Goal: Information Seeking & Learning: Learn about a topic

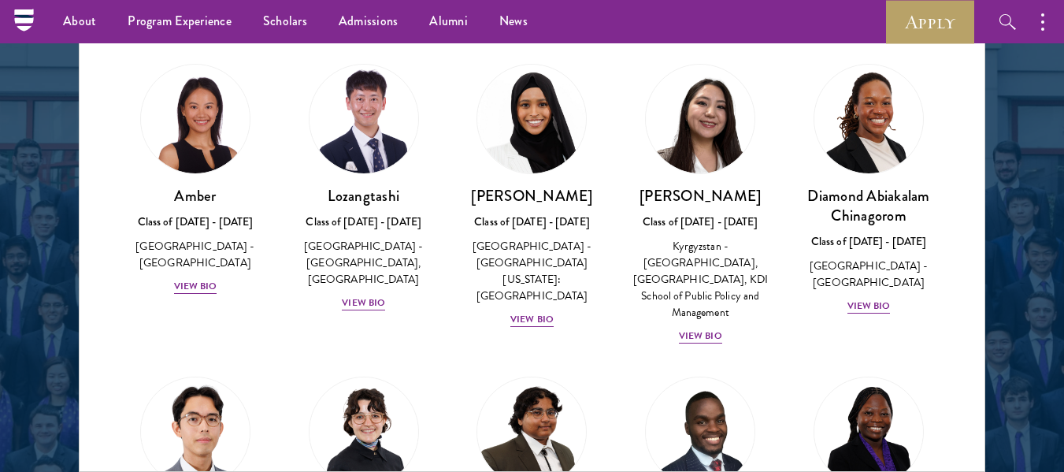
drag, startPoint x: 0, startPoint y: 0, endPoint x: 541, endPoint y: 425, distance: 687.8
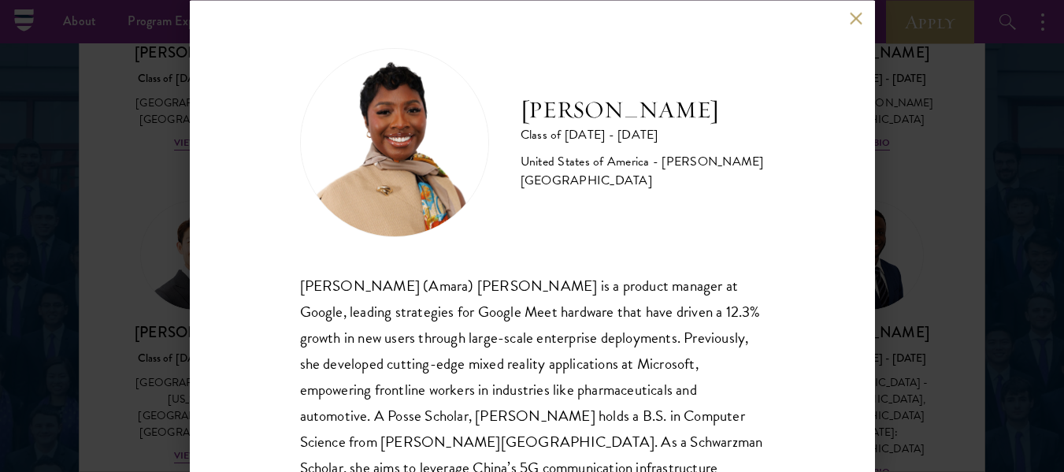
click at [508, 390] on div "[PERSON_NAME] (Amara) [PERSON_NAME] is a product manager at Google, leading str…" at bounding box center [532, 428] width 465 height 313
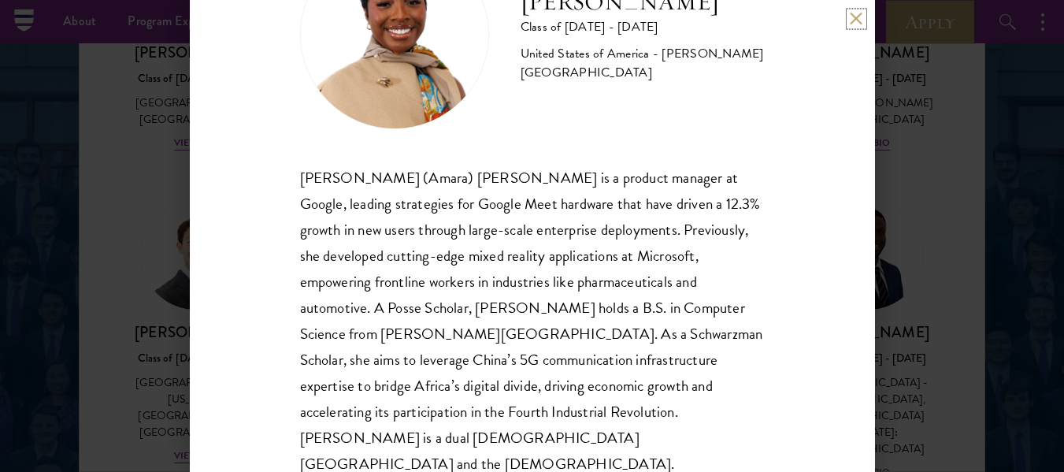
click at [859, 17] on button at bounding box center [856, 18] width 13 height 13
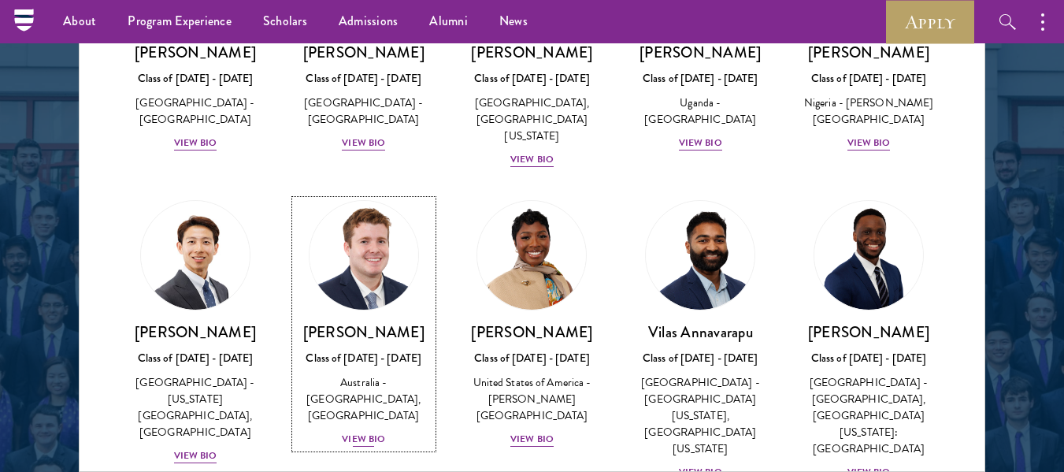
click at [380, 440] on div "View Bio" at bounding box center [363, 439] width 43 height 15
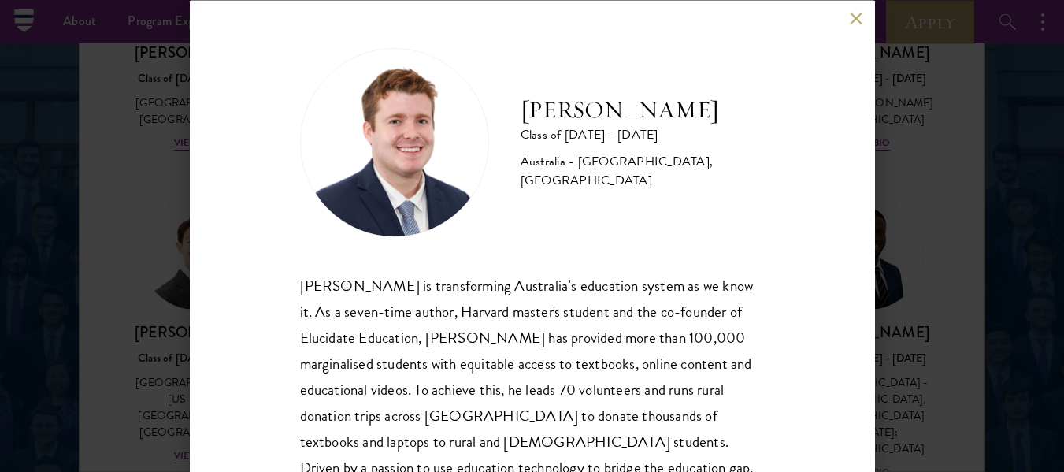
scroll to position [107, 0]
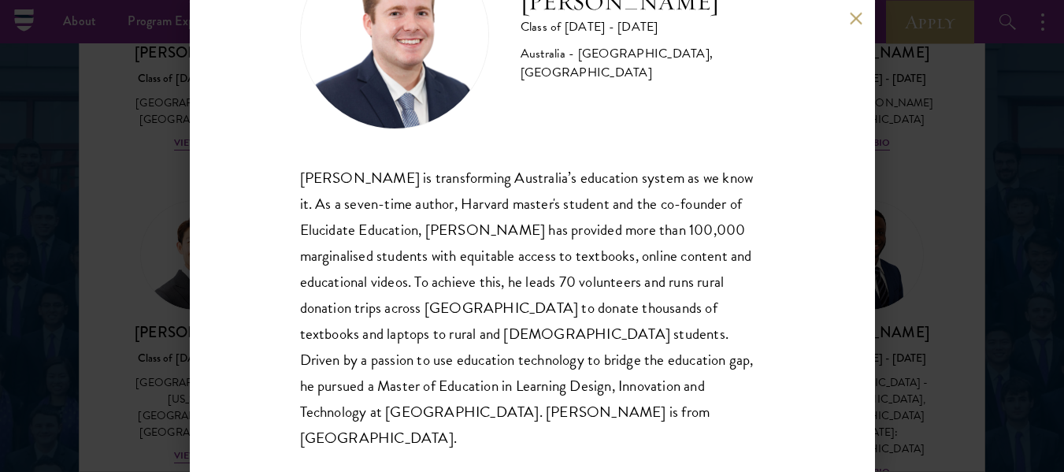
click at [857, 21] on button at bounding box center [856, 18] width 13 height 13
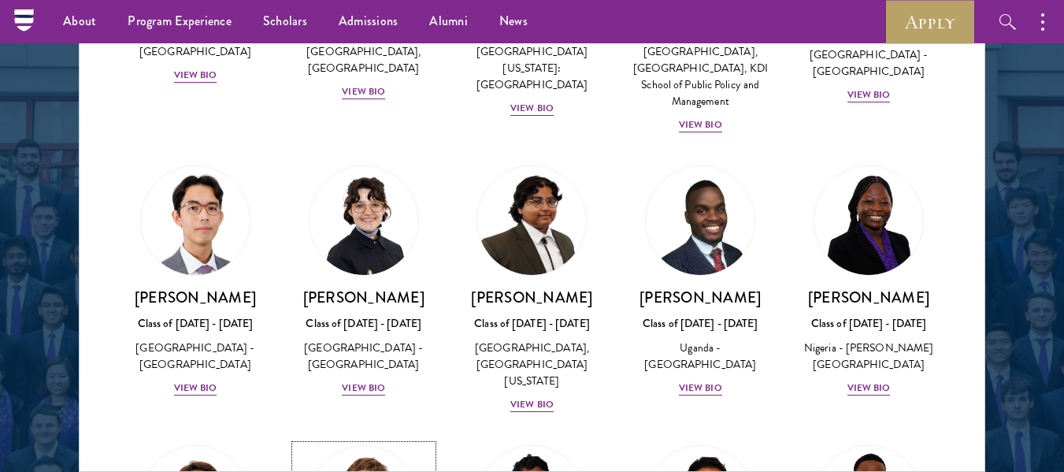
scroll to position [212, 0]
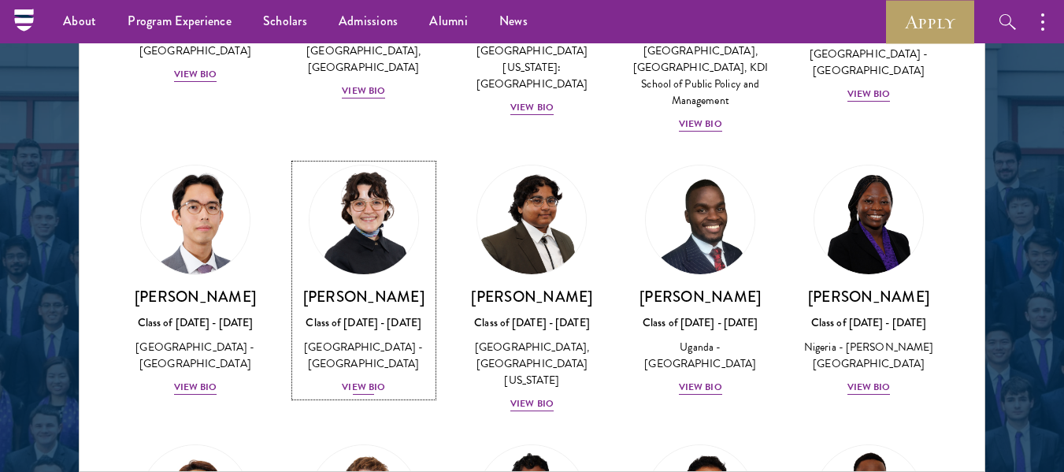
click at [362, 389] on div "View Bio" at bounding box center [363, 387] width 43 height 15
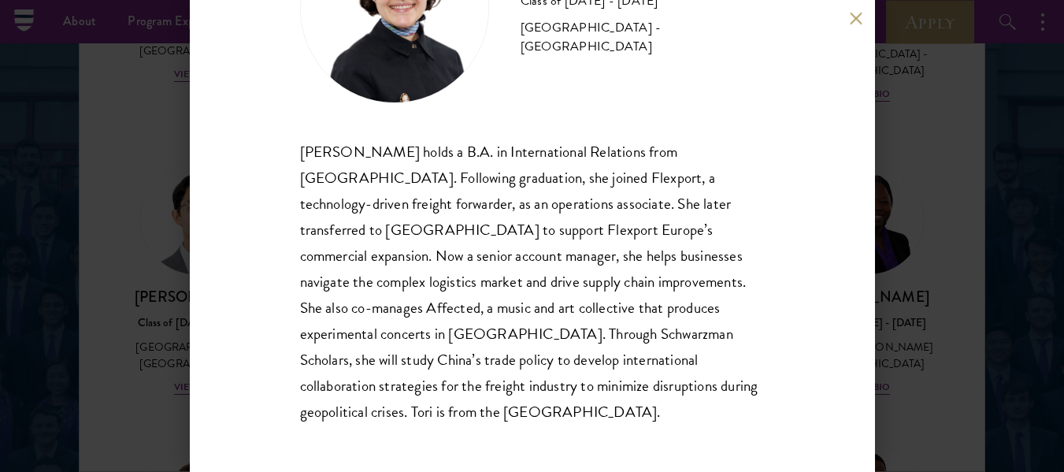
scroll to position [132, 0]
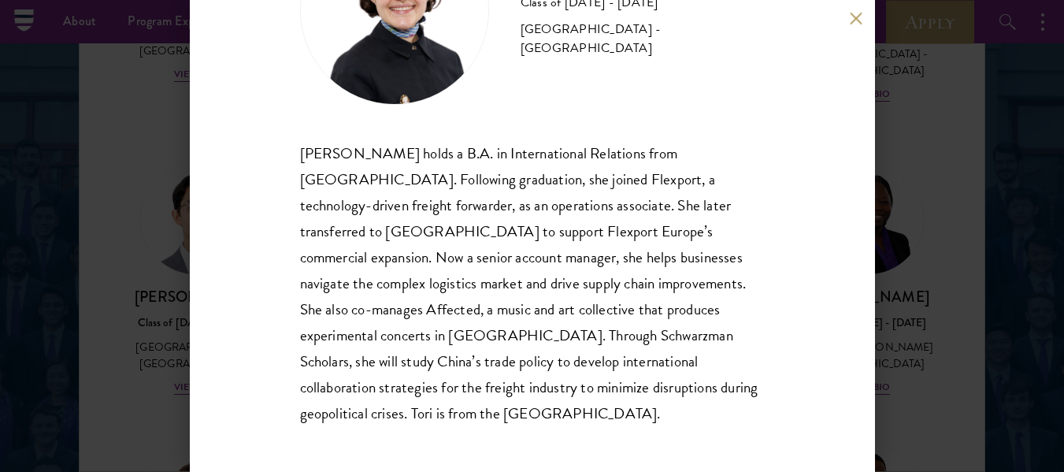
click at [265, 326] on div "[PERSON_NAME] Class of [DATE] - [DATE] [GEOGRAPHIC_DATA] - [GEOGRAPHIC_DATA] [P…" at bounding box center [532, 236] width 685 height 472
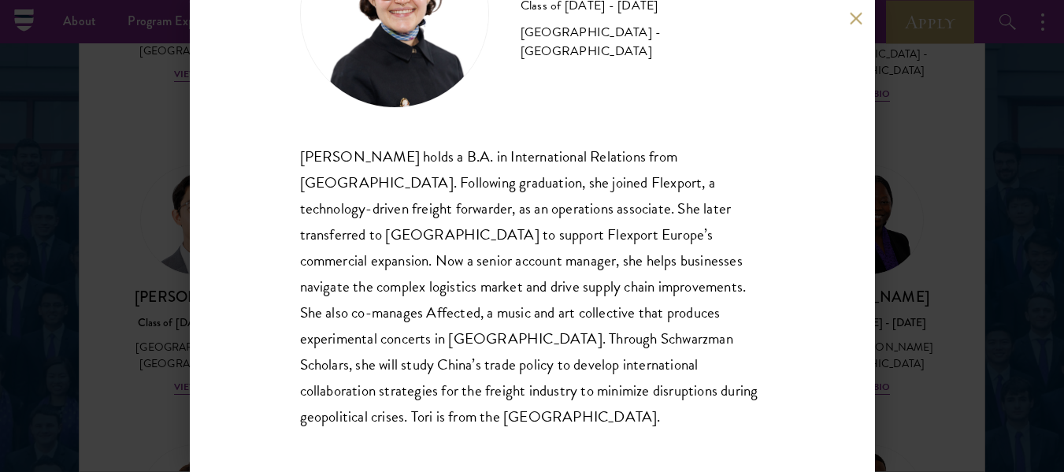
scroll to position [130, 0]
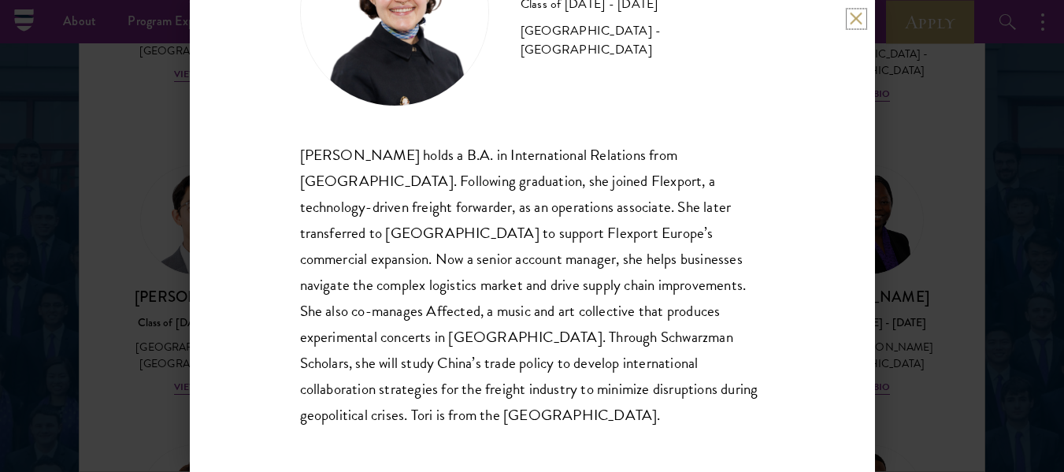
click at [851, 14] on button at bounding box center [856, 18] width 13 height 13
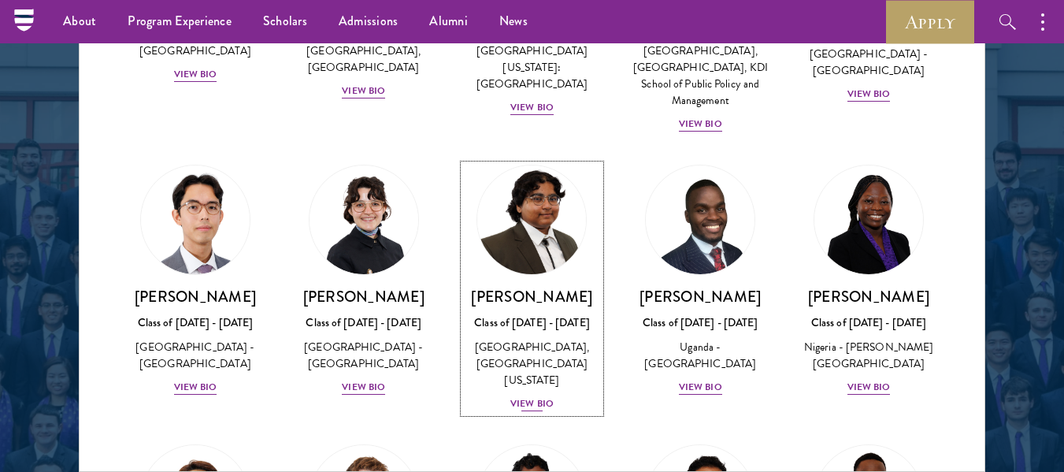
click at [518, 400] on div "View Bio" at bounding box center [531, 403] width 43 height 15
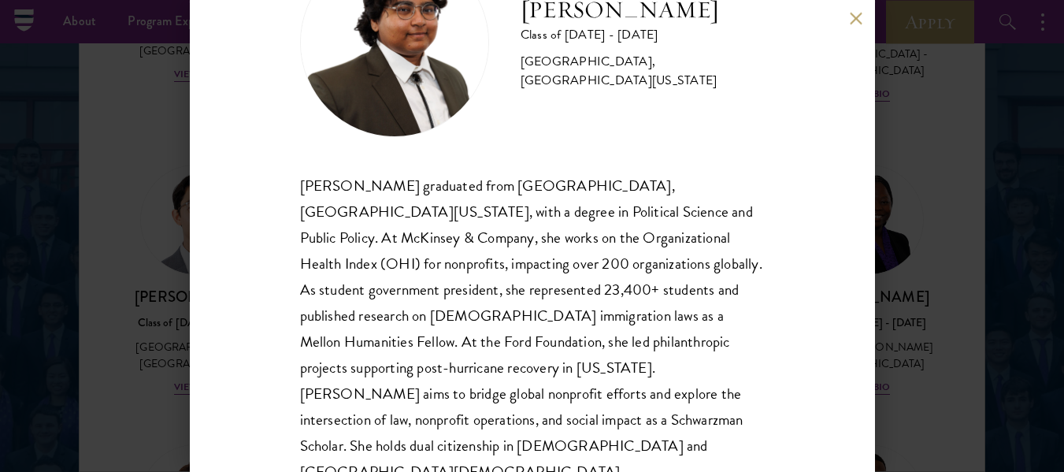
scroll to position [100, 0]
click at [853, 25] on div "[PERSON_NAME] Class of [DATE] - [DATE] [GEOGRAPHIC_DATA] - [GEOGRAPHIC_DATA], […" at bounding box center [532, 236] width 685 height 472
click at [854, 17] on button at bounding box center [856, 18] width 13 height 13
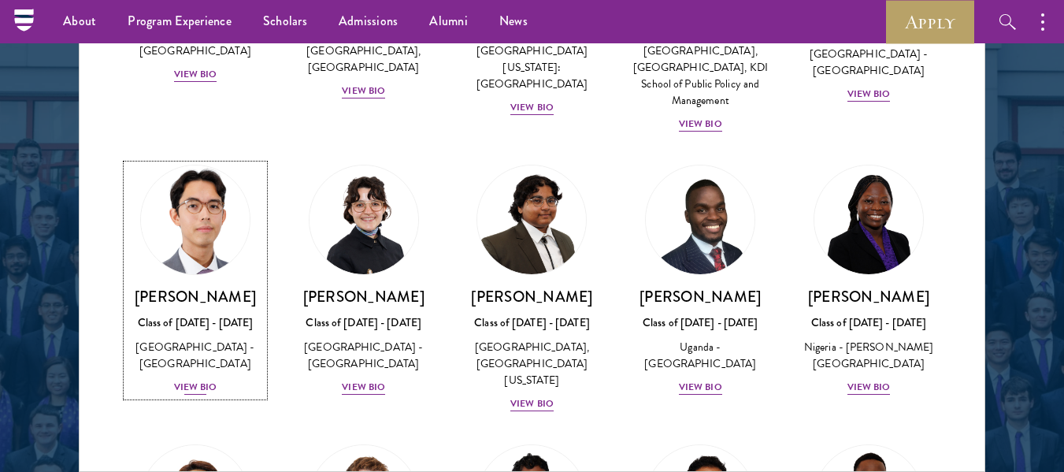
click at [191, 378] on div "[PERSON_NAME] Class of [DATE] - [DATE] [GEOGRAPHIC_DATA] - [GEOGRAPHIC_DATA] [G…" at bounding box center [195, 341] width 137 height 109
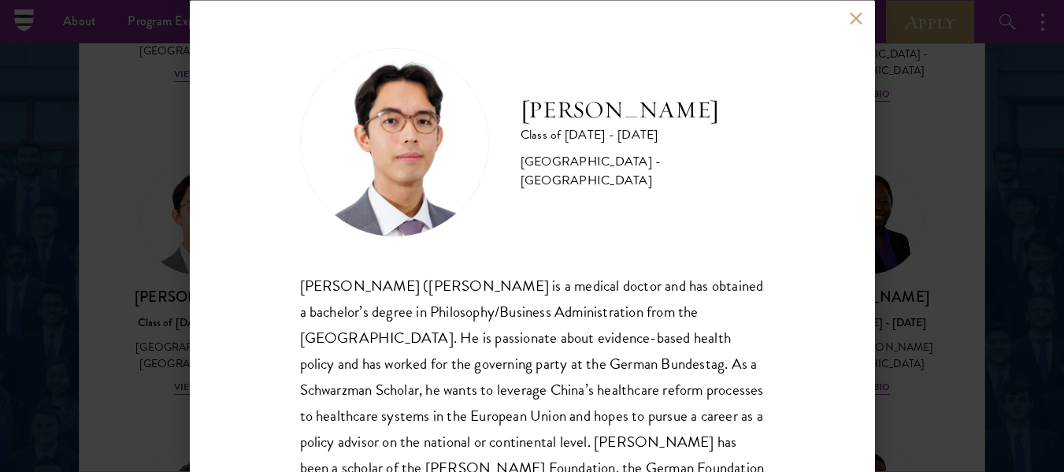
click at [855, 20] on button at bounding box center [856, 18] width 13 height 13
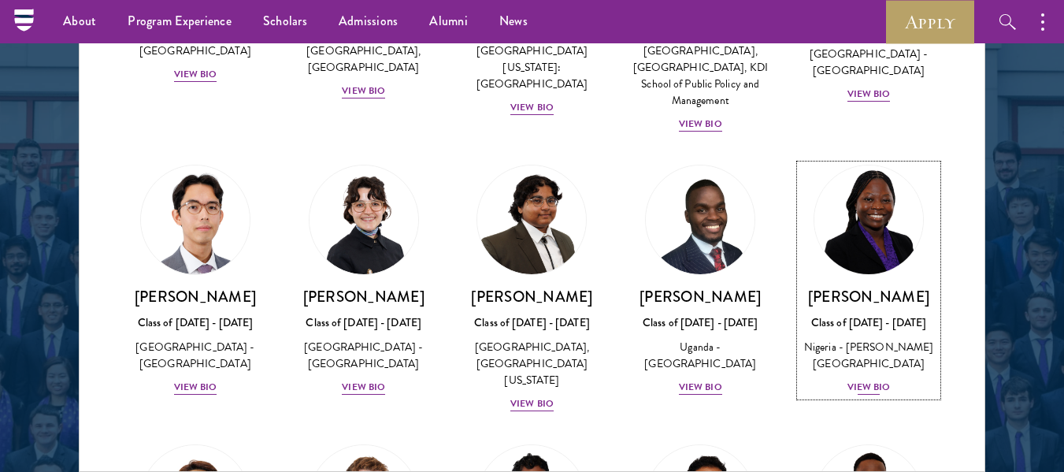
click at [855, 395] on div "View Bio" at bounding box center [869, 387] width 43 height 15
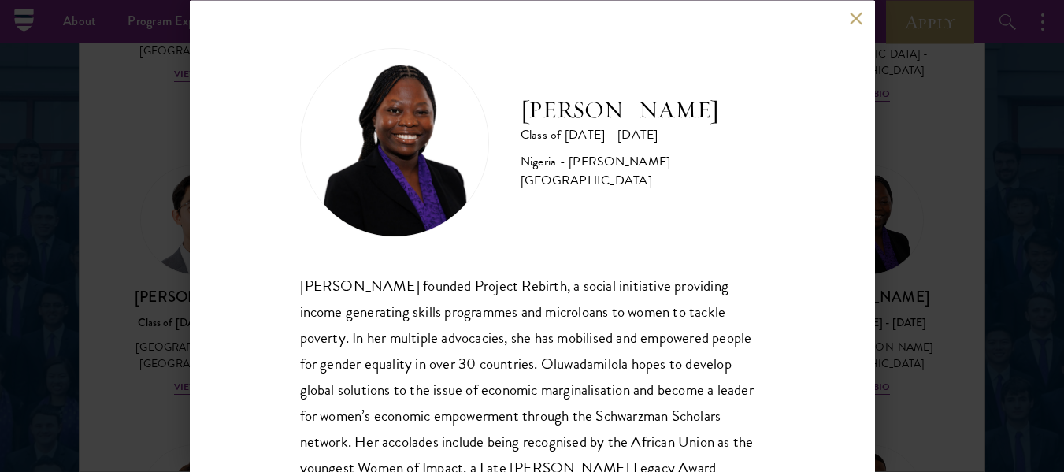
click at [860, 14] on button at bounding box center [856, 18] width 13 height 13
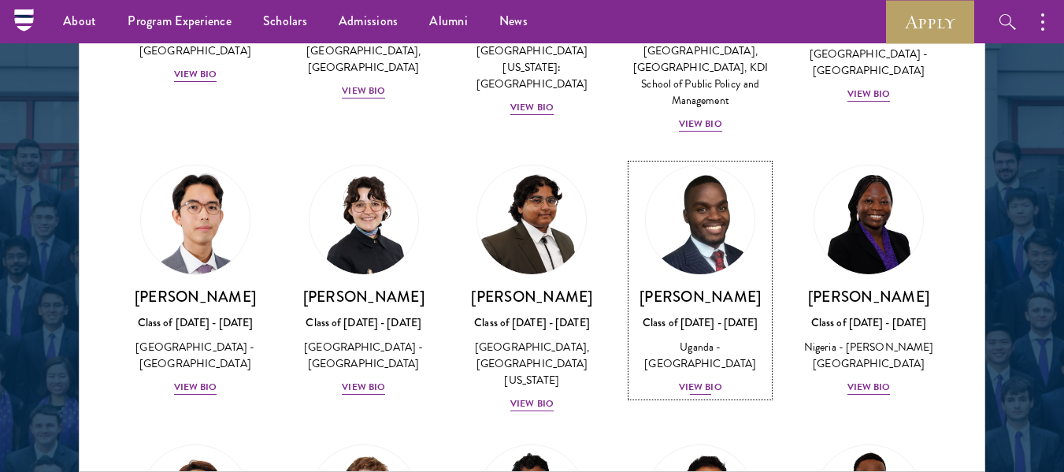
click at [684, 396] on div "[PERSON_NAME] Class of [DATE] - [DATE] [GEOGRAPHIC_DATA] - [GEOGRAPHIC_DATA] [G…" at bounding box center [700, 341] width 137 height 109
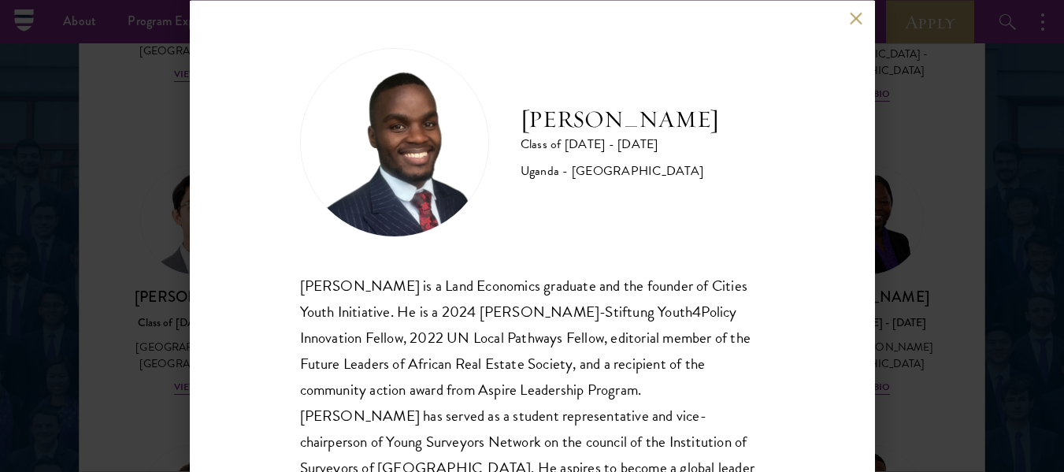
click at [861, 12] on button at bounding box center [856, 18] width 13 height 13
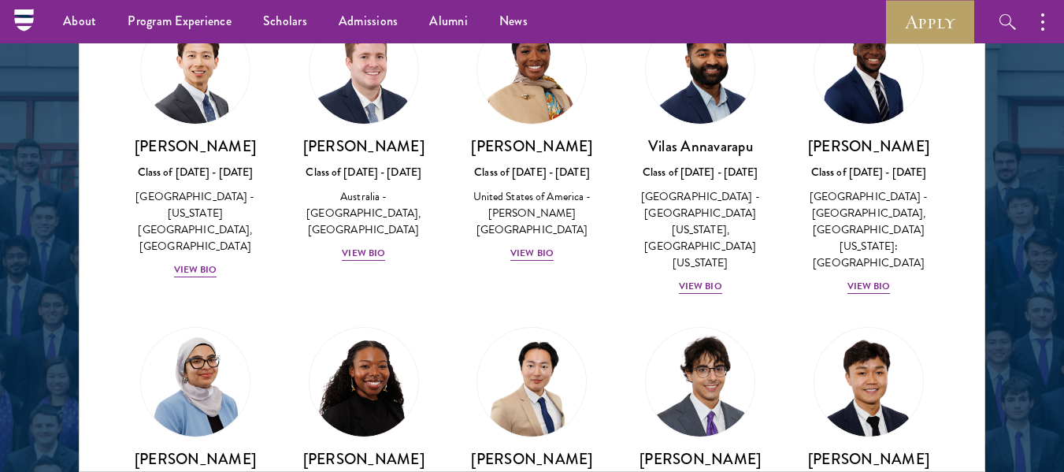
scroll to position [809, 0]
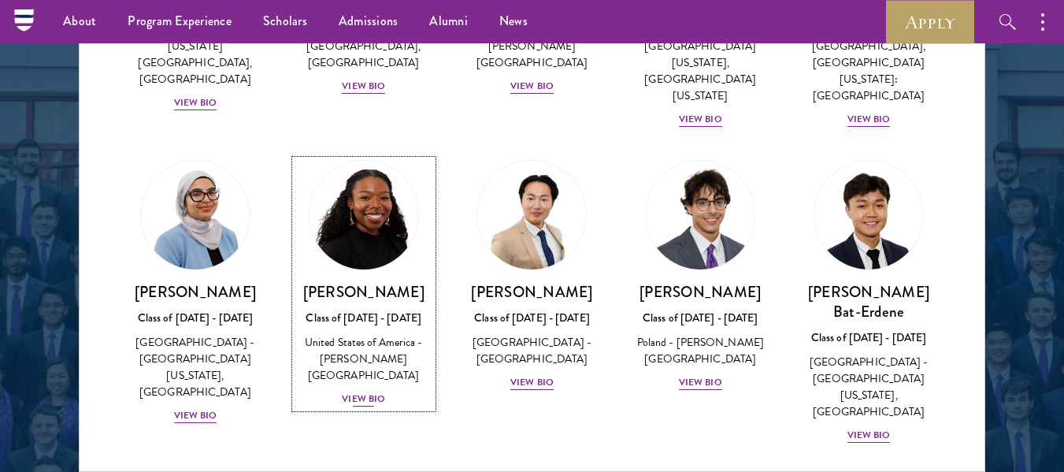
click at [350, 391] on div "View Bio" at bounding box center [363, 398] width 43 height 15
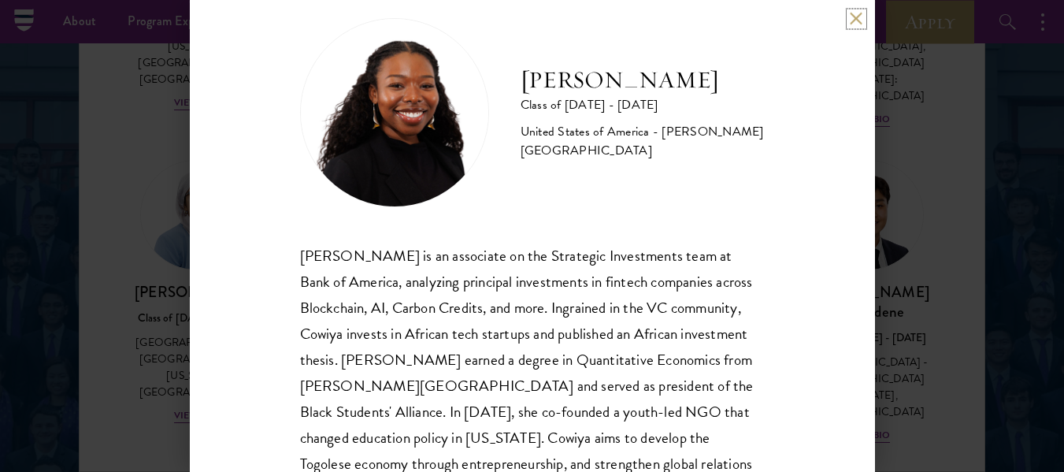
scroll to position [31, 0]
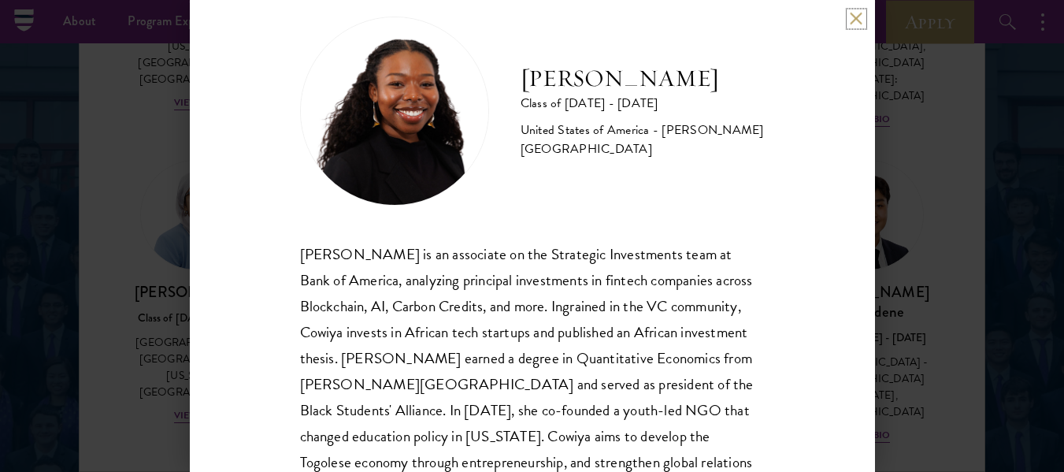
click at [854, 18] on button at bounding box center [856, 18] width 13 height 13
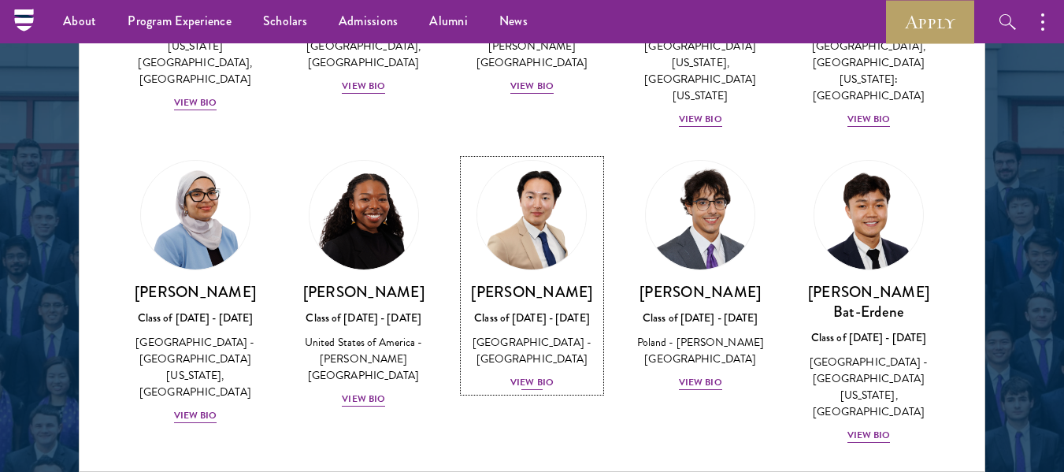
click at [522, 376] on div "View Bio" at bounding box center [531, 382] width 43 height 15
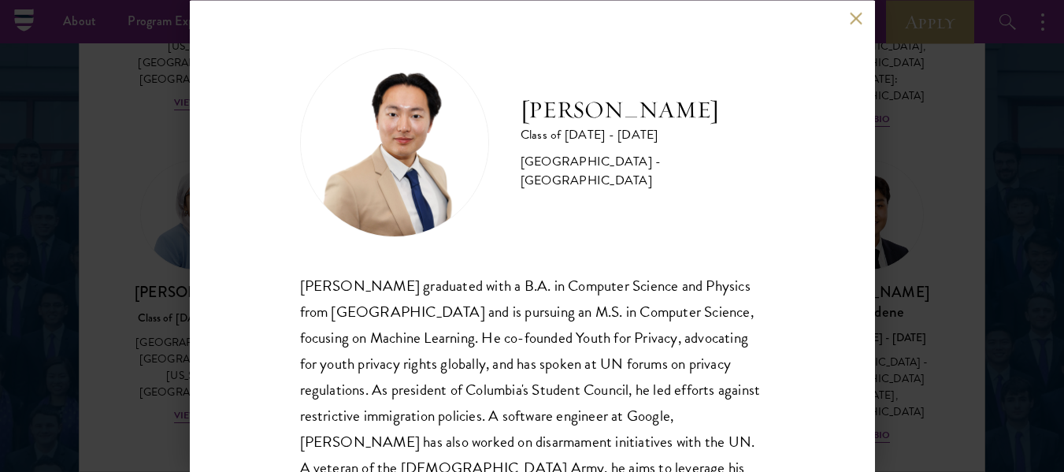
click at [855, 20] on button at bounding box center [856, 18] width 13 height 13
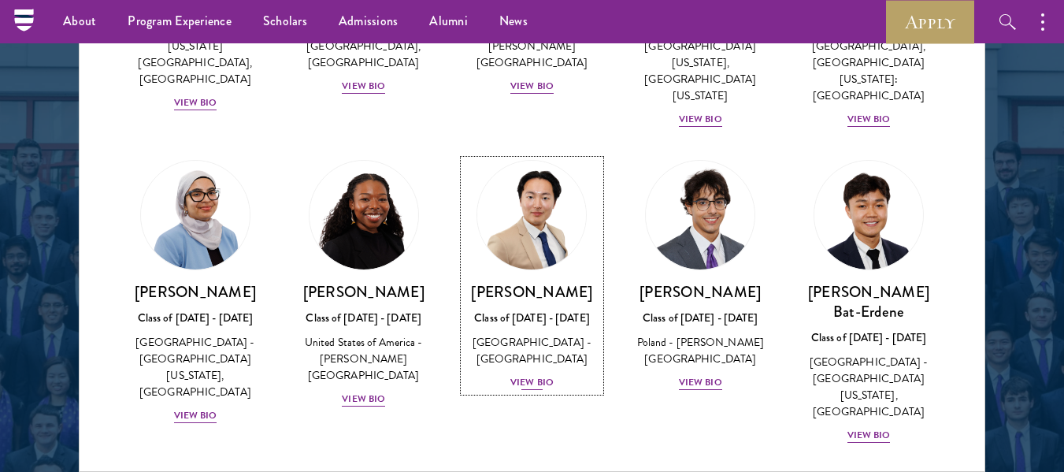
click at [526, 375] on div "View Bio" at bounding box center [531, 382] width 43 height 15
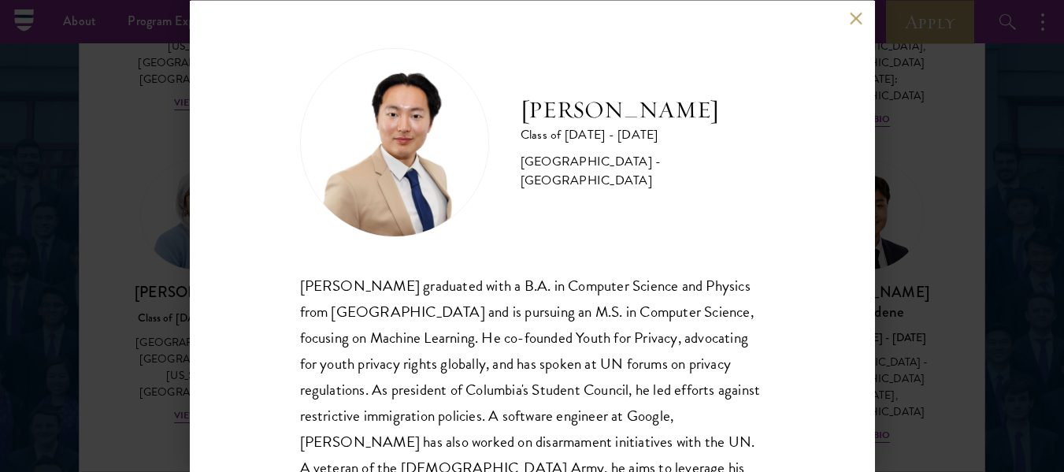
scroll to position [106, 0]
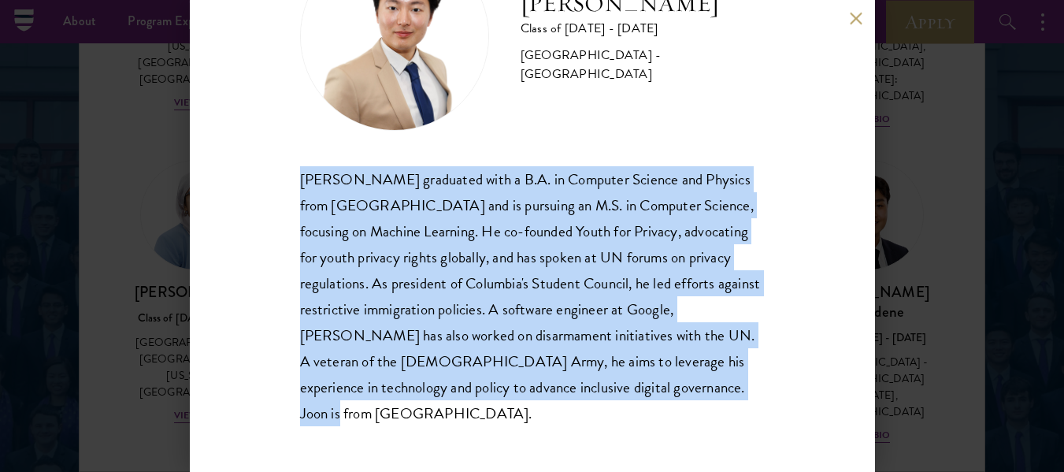
drag, startPoint x: 301, startPoint y: 182, endPoint x: 403, endPoint y: 414, distance: 253.9
click at [403, 414] on div "[PERSON_NAME] graduated with a B.A. in Computer Science and Physics from [GEOGR…" at bounding box center [532, 296] width 465 height 260
copy div "[PERSON_NAME] graduated with a B.A. in Computer Science and Physics from [GEOGR…"
click at [857, 19] on button at bounding box center [856, 18] width 13 height 13
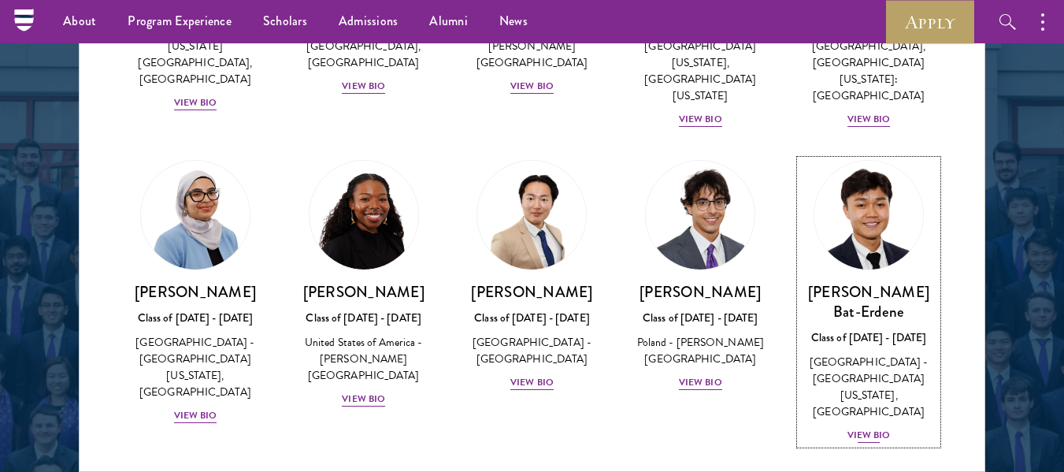
click at [868, 428] on div "View Bio" at bounding box center [869, 435] width 43 height 15
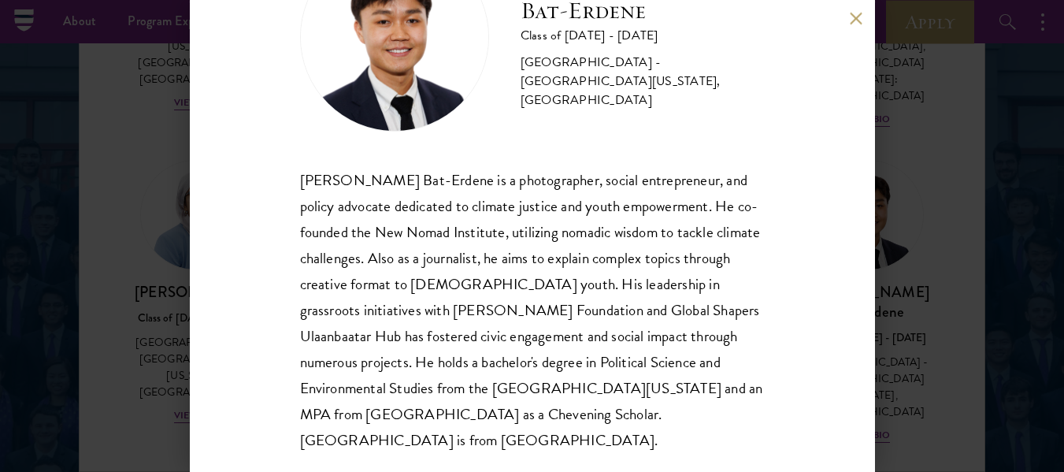
scroll to position [106, 0]
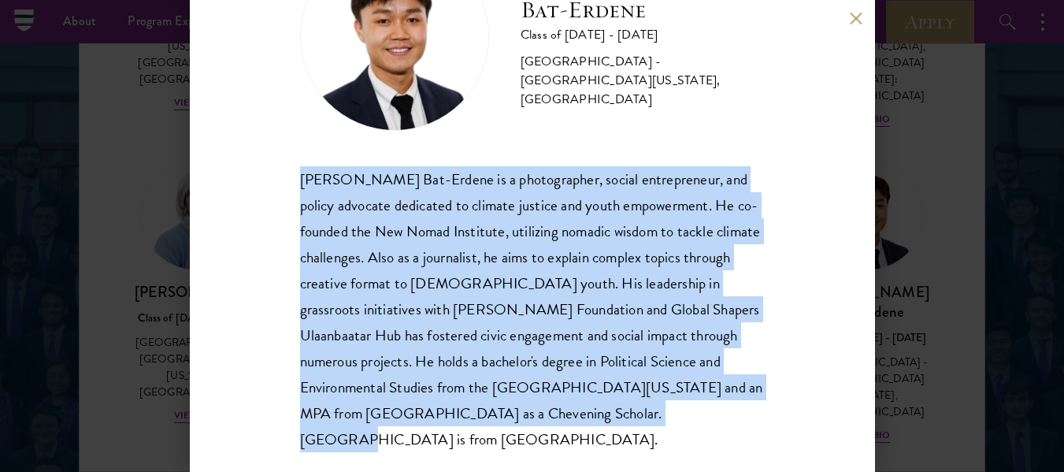
drag, startPoint x: 300, startPoint y: 180, endPoint x: 693, endPoint y: 421, distance: 460.7
click at [693, 421] on div "[PERSON_NAME] Bat-Erdene is a photographer, social entrepreneur, and policy adv…" at bounding box center [532, 309] width 465 height 287
copy div "[PERSON_NAME] Bat-Erdene is a photographer, social entrepreneur, and policy adv…"
click at [863, 14] on button at bounding box center [856, 18] width 13 height 13
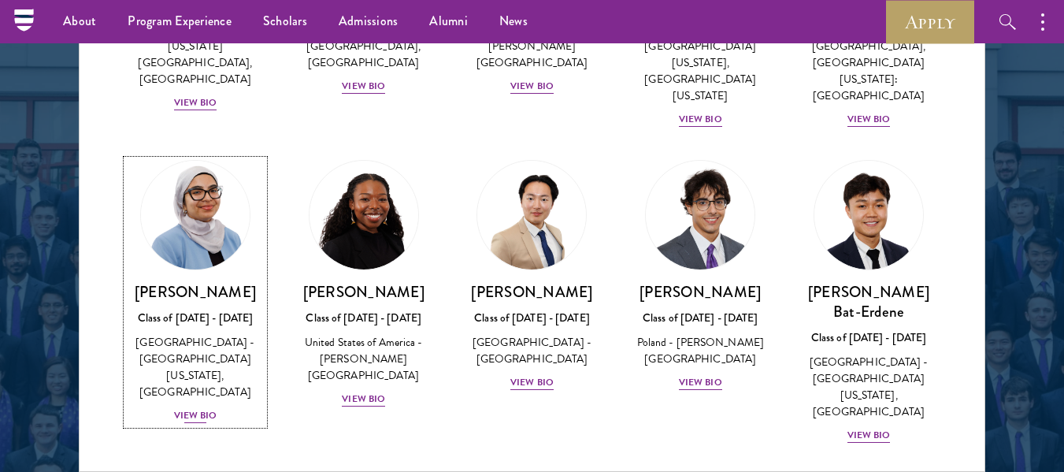
click at [191, 408] on div "View Bio" at bounding box center [195, 415] width 43 height 15
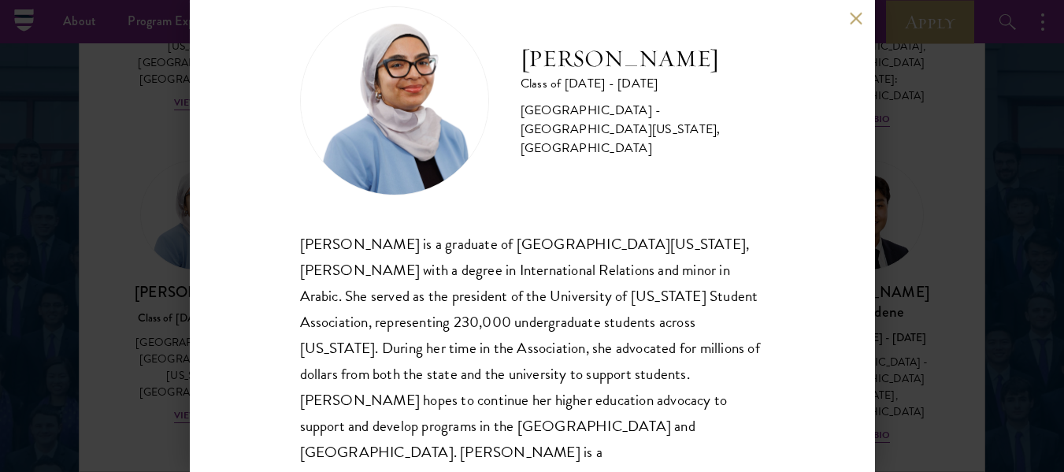
scroll to position [46, 0]
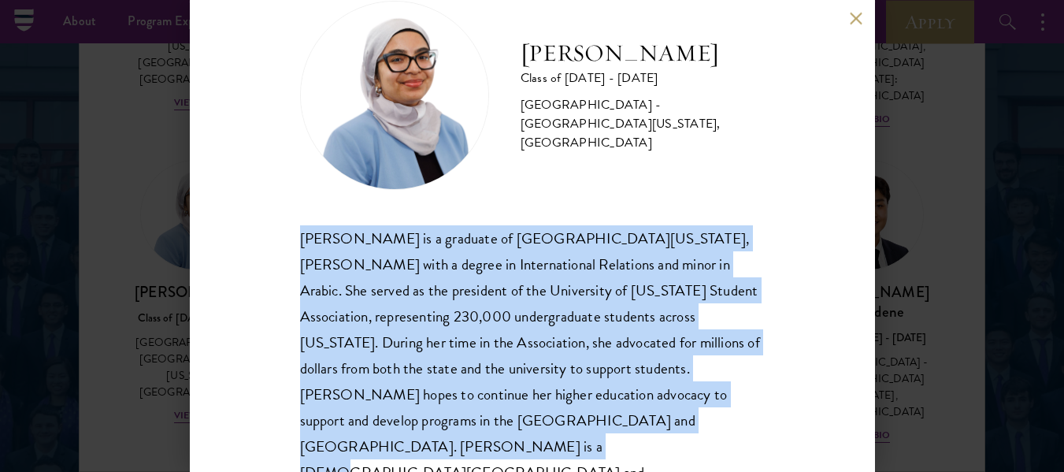
drag, startPoint x: 302, startPoint y: 235, endPoint x: 729, endPoint y: 425, distance: 467.2
click at [729, 425] on div "[PERSON_NAME] is a graduate of [GEOGRAPHIC_DATA][US_STATE], [PERSON_NAME] with …" at bounding box center [532, 368] width 465 height 287
copy div "[PERSON_NAME] is a graduate of [GEOGRAPHIC_DATA][US_STATE], [PERSON_NAME] with …"
